Goal: Information Seeking & Learning: Learn about a topic

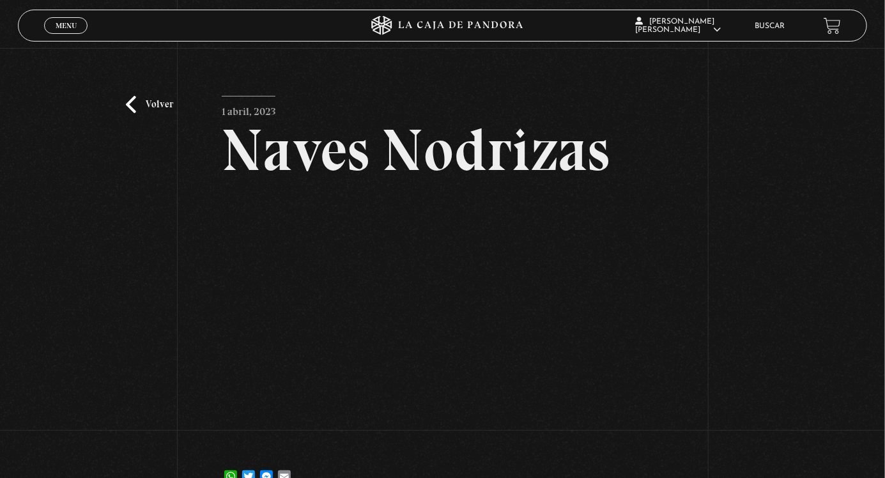
click at [159, 105] on link "Volver" at bounding box center [149, 104] width 47 height 17
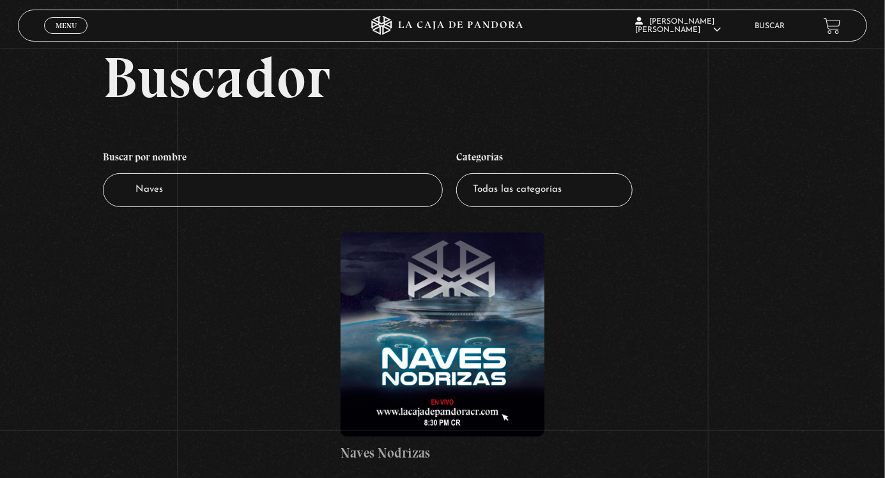
scroll to position [36, 0]
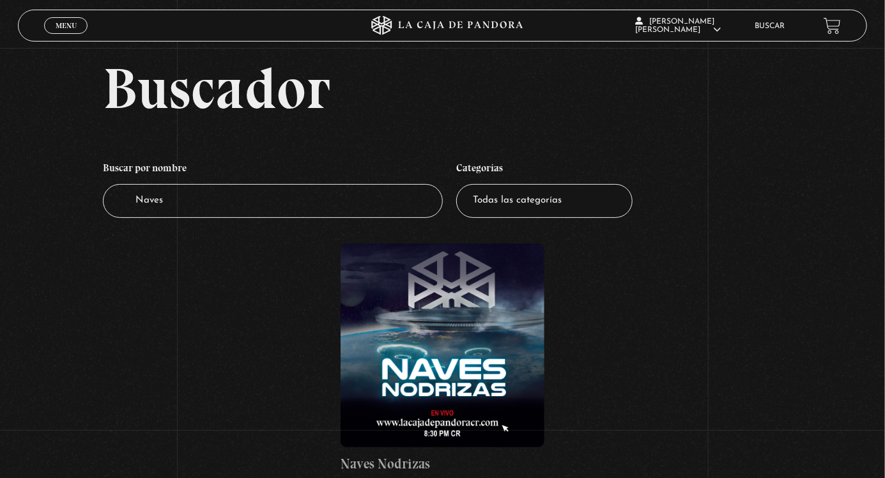
click at [249, 215] on input "Naves" at bounding box center [273, 201] width 340 height 34
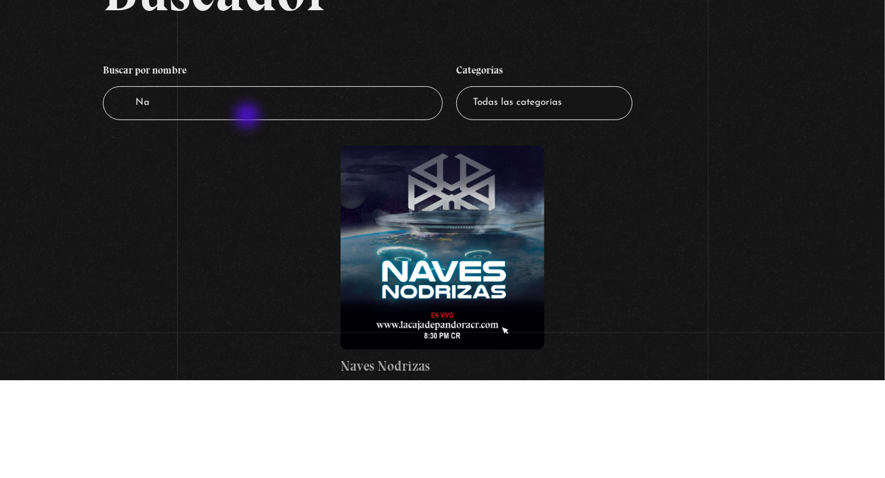
type input "N"
type input "Ob"
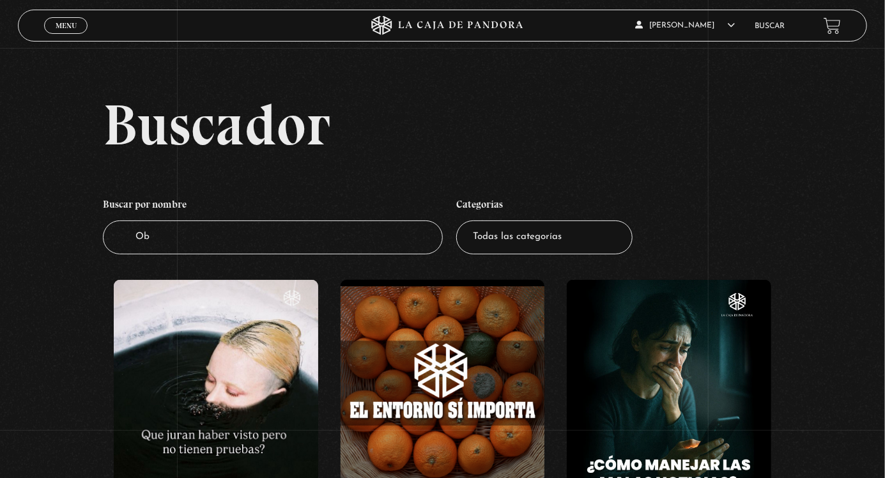
click at [284, 253] on input "Ob" at bounding box center [273, 237] width 340 height 34
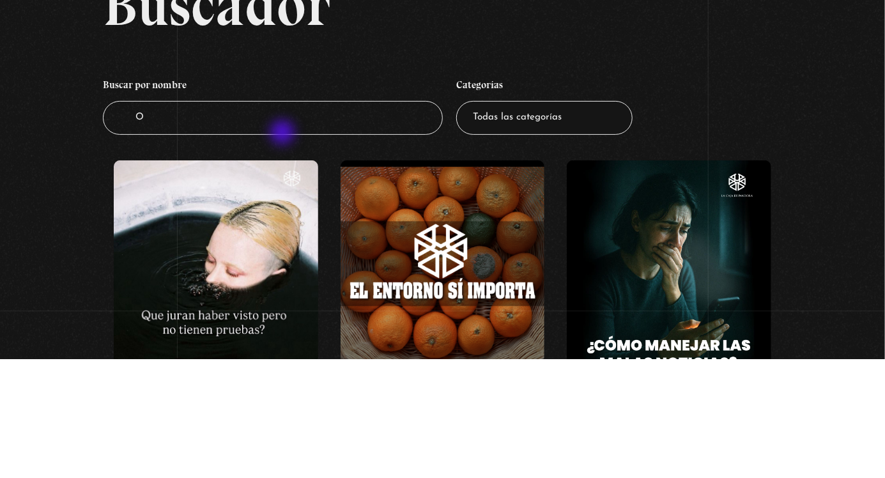
type input "Ov"
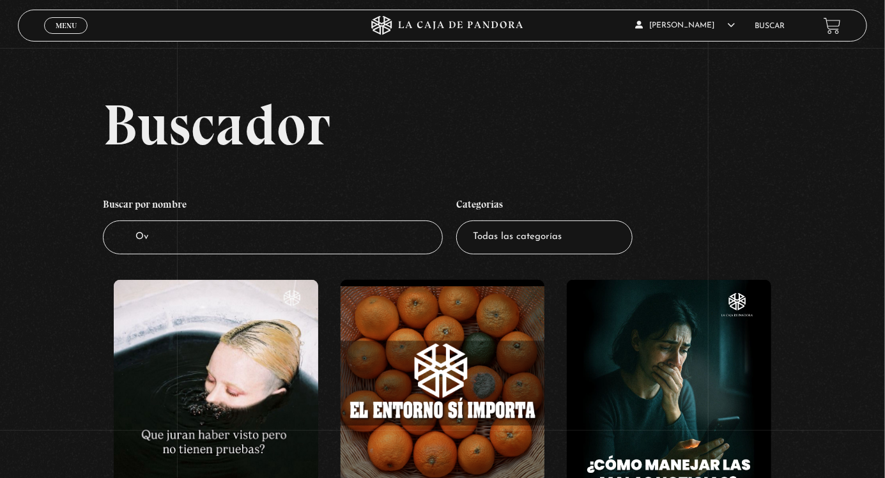
click at [249, 249] on input "Ov" at bounding box center [273, 237] width 340 height 34
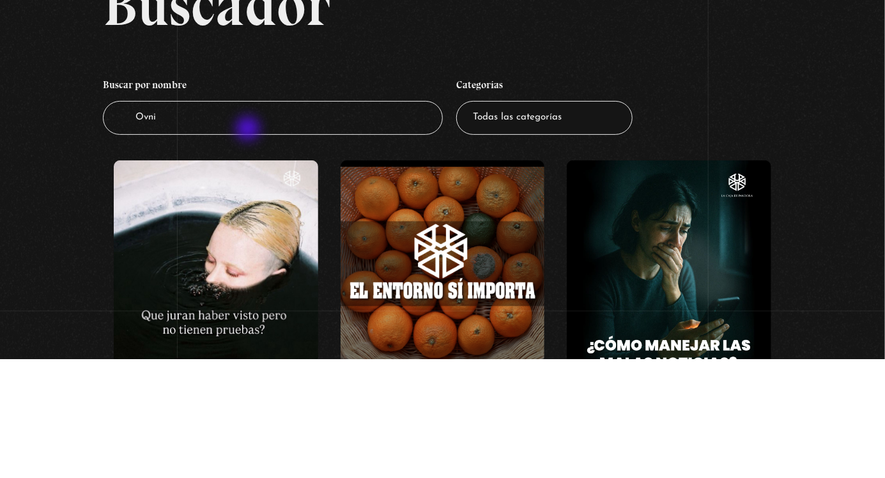
type input "Ovni"
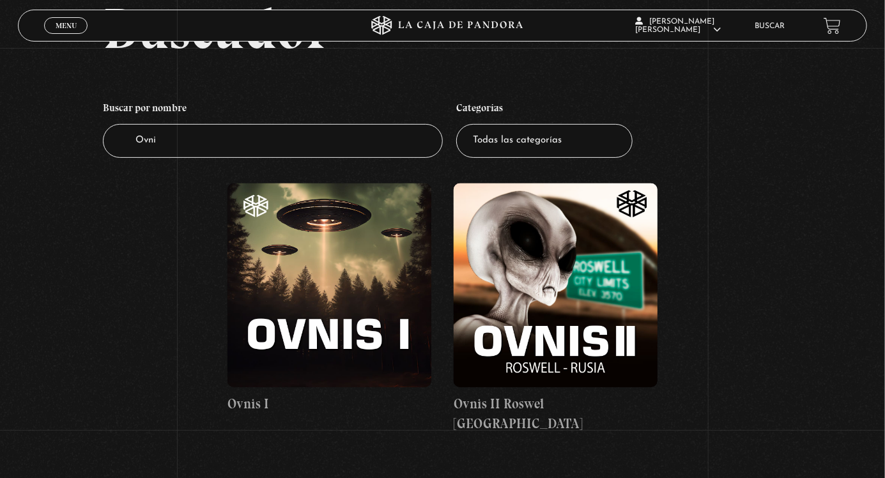
scroll to position [94, 0]
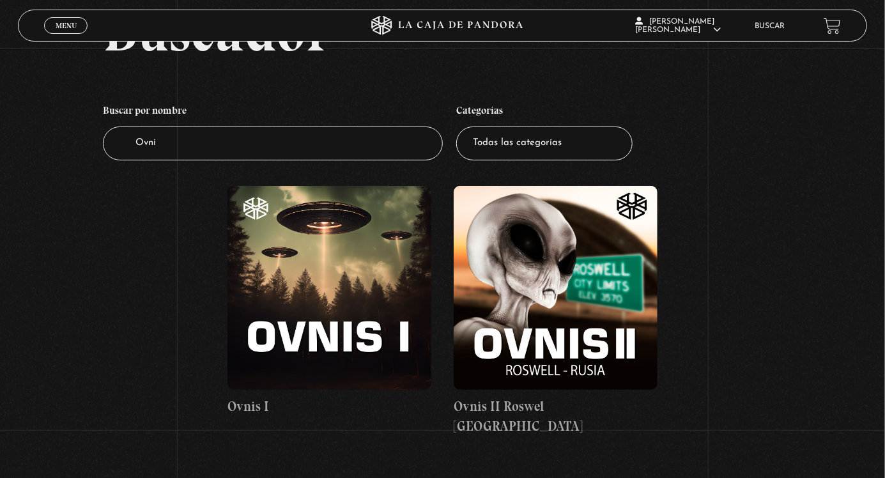
click at [608, 328] on figure at bounding box center [556, 288] width 204 height 204
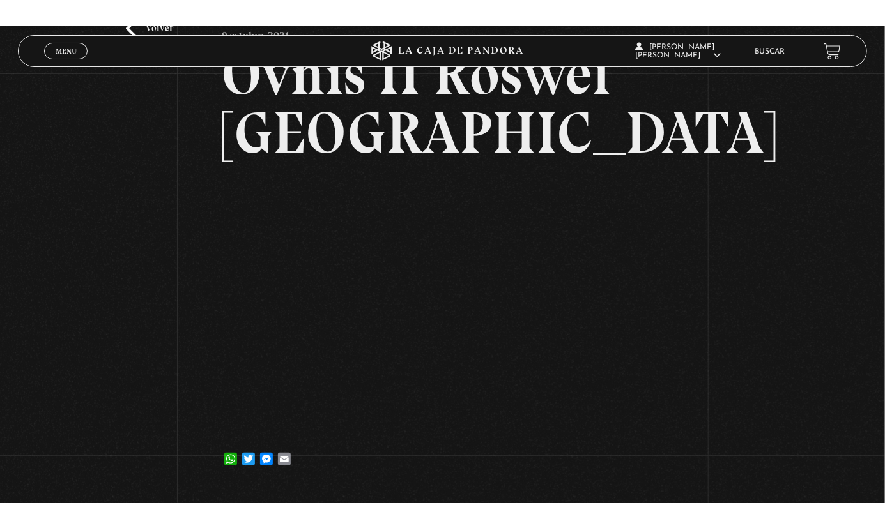
scroll to position [99, 0]
